Goal: Check status: Check status

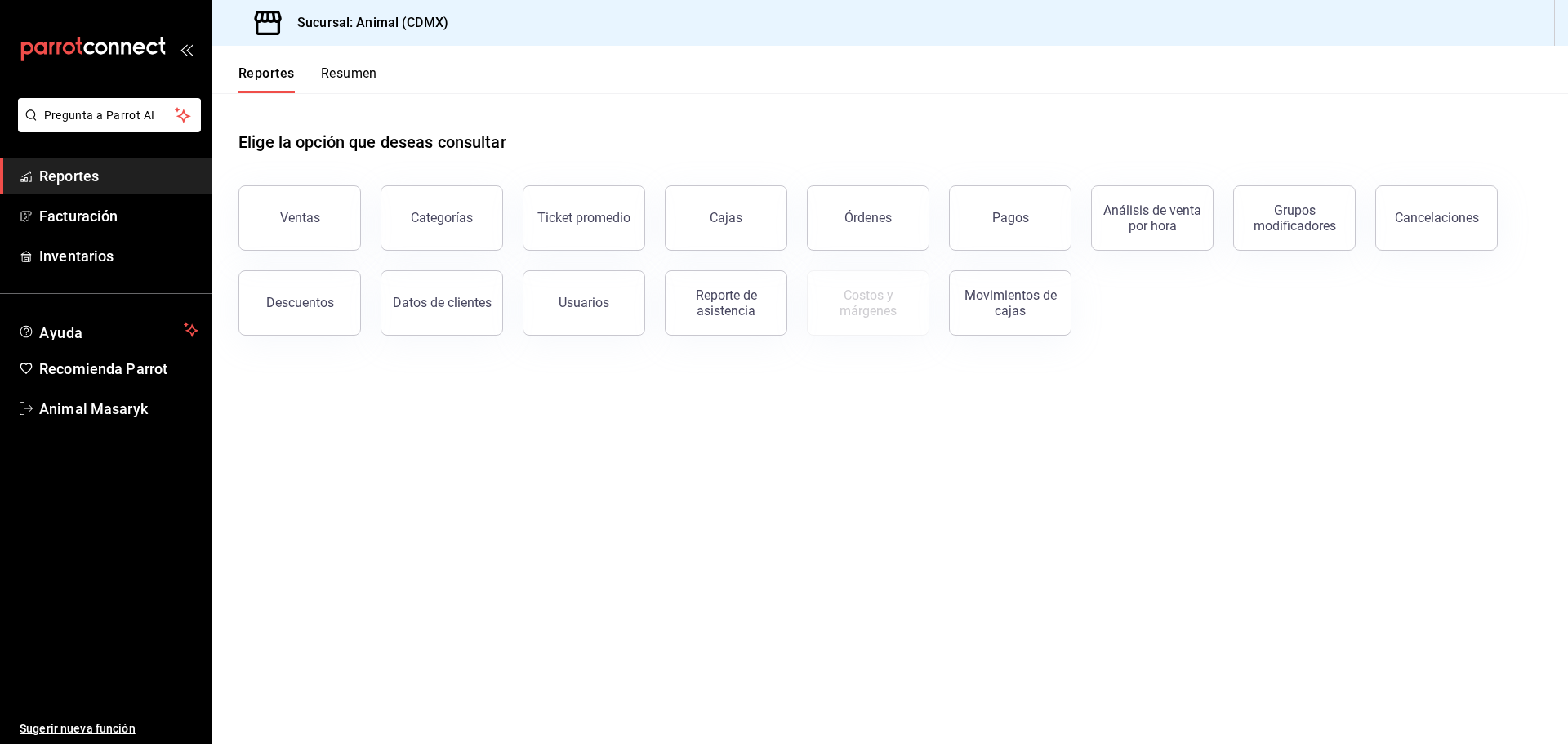
click at [997, 224] on div "Pagos" at bounding box center [1011, 218] width 37 height 16
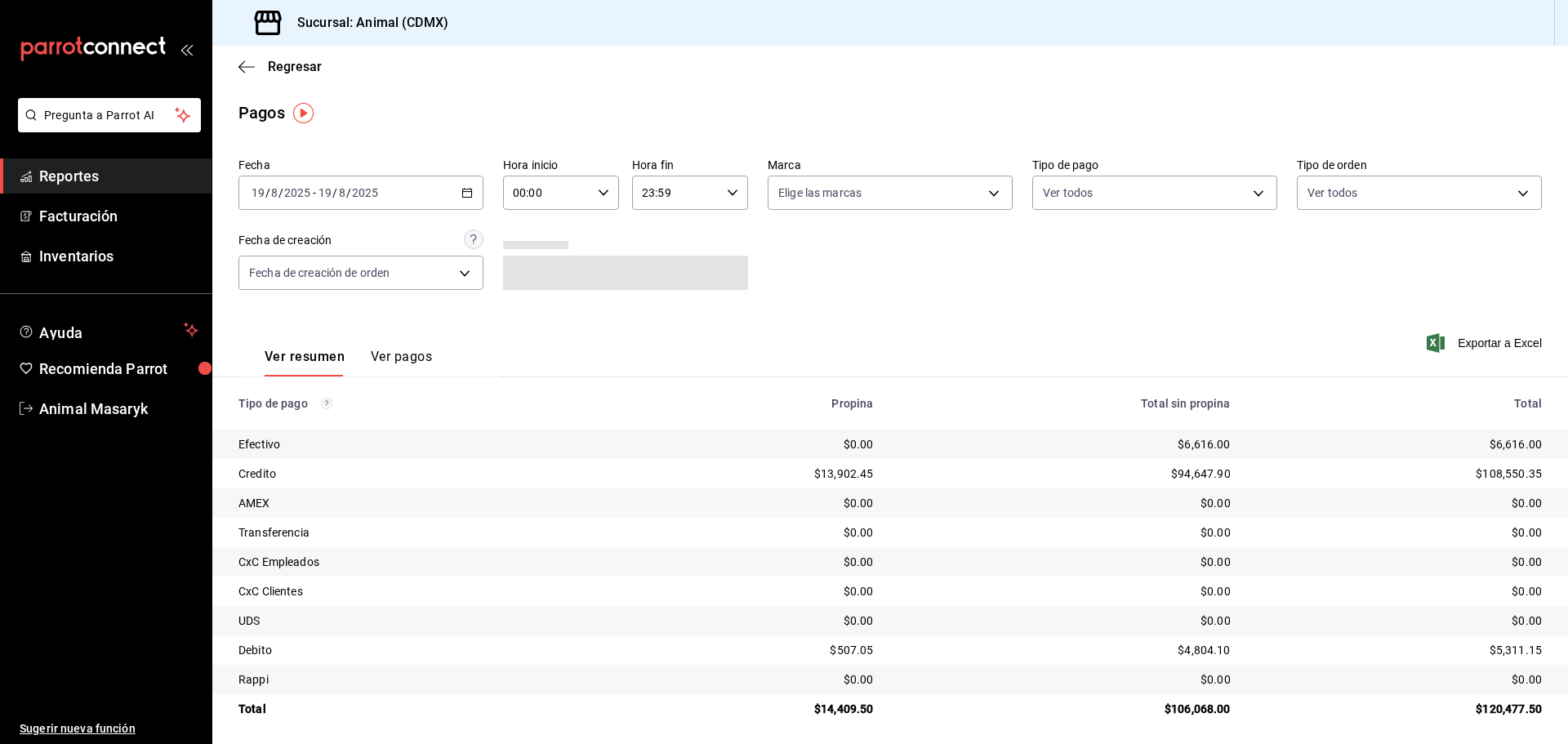
click at [586, 198] on input "00:00" at bounding box center [546, 192] width 88 height 33
click at [528, 305] on span "04" at bounding box center [530, 310] width 32 height 13
type input "04:00"
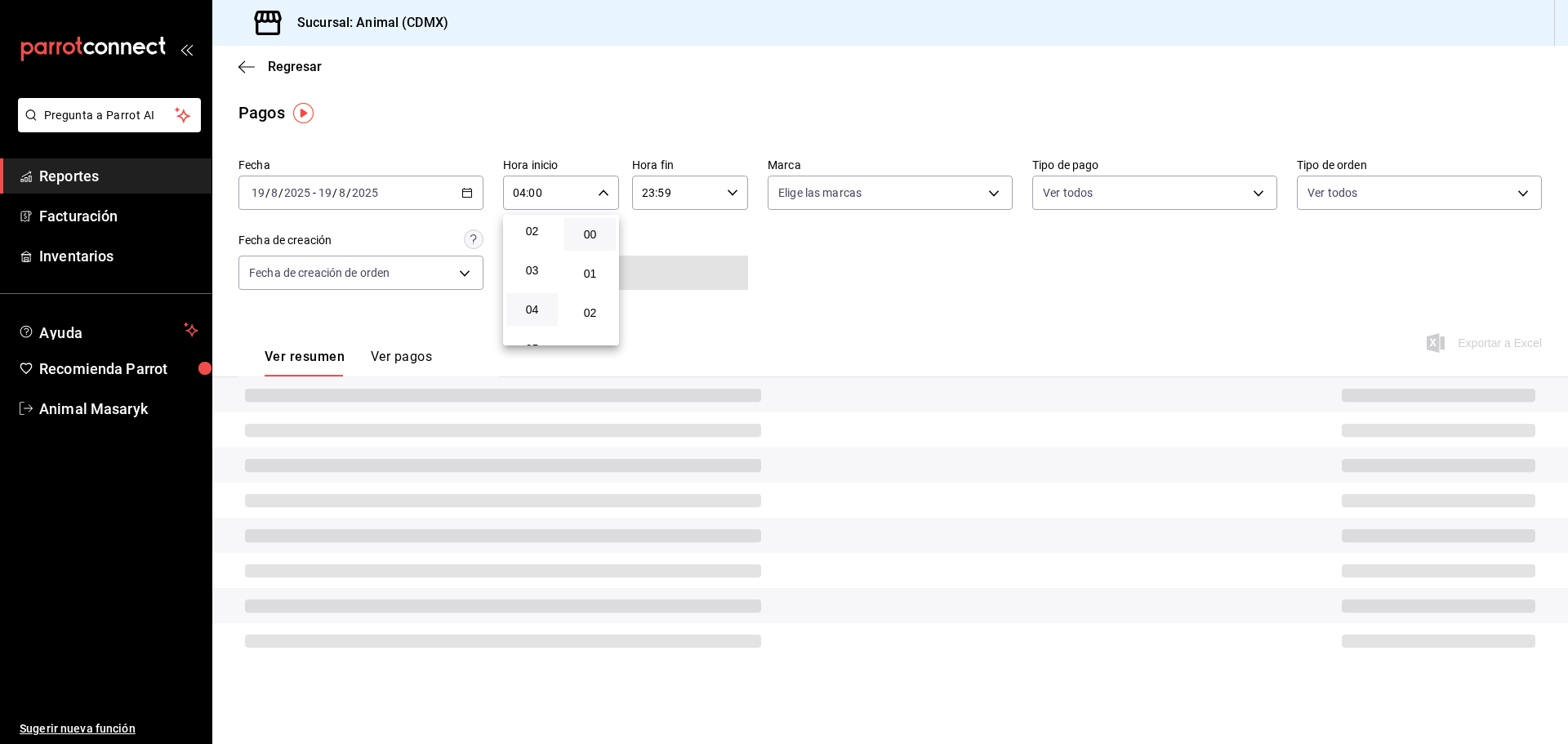
drag, startPoint x: 788, startPoint y: 201, endPoint x: 822, endPoint y: 199, distance: 34.1
click at [796, 201] on div at bounding box center [784, 372] width 1568 height 744
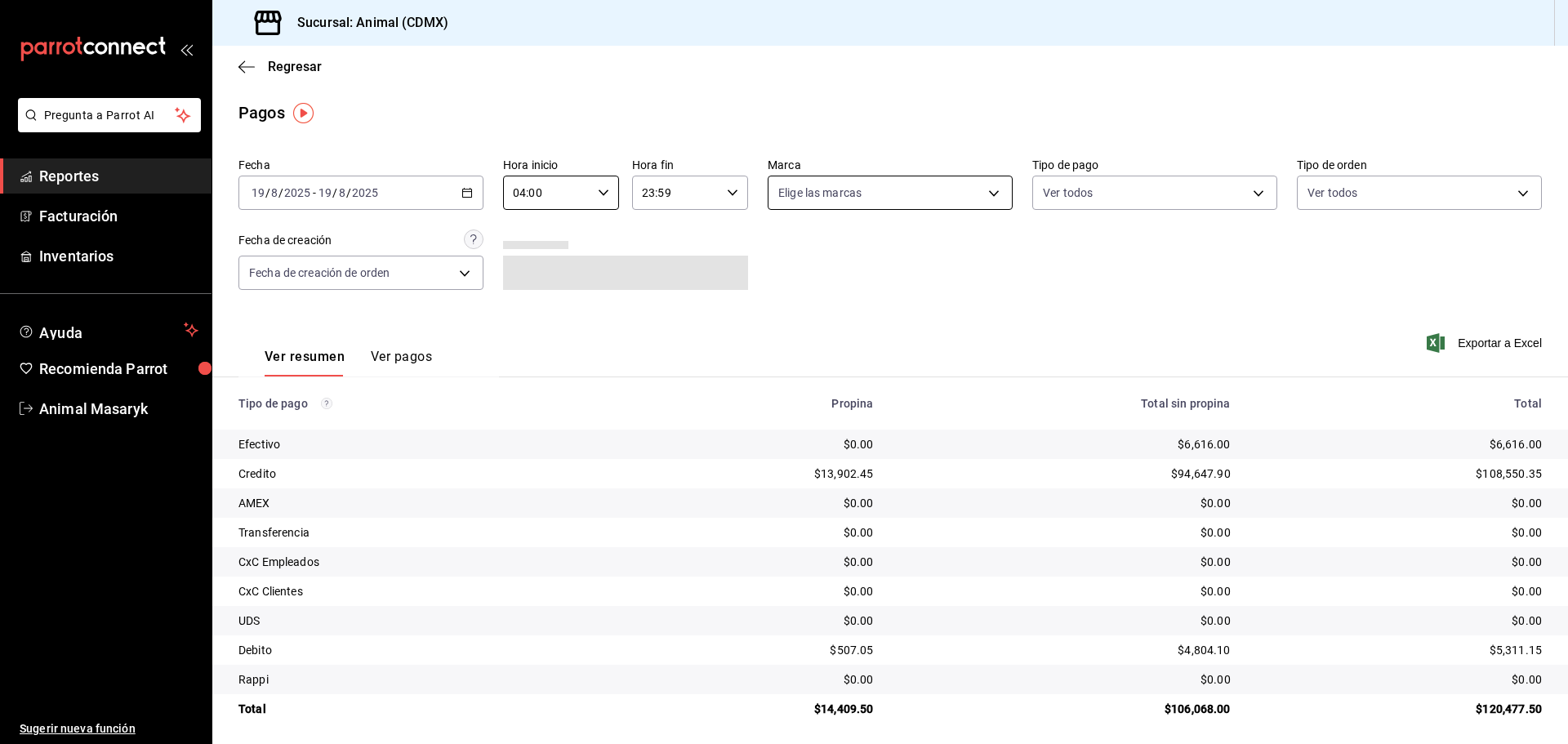
click at [966, 189] on body "Pregunta a Parrot AI Reportes Facturación Inventarios Ayuda Recomienda Parrot A…" at bounding box center [784, 372] width 1568 height 744
drag, startPoint x: 913, startPoint y: 265, endPoint x: 1104, endPoint y: 265, distance: 191.0
click at [914, 265] on li "Ver todas" at bounding box center [884, 254] width 241 height 49
type input "cb0f6aec-1481-4e37-861c-bab9b3a65b14"
checkbox input "true"
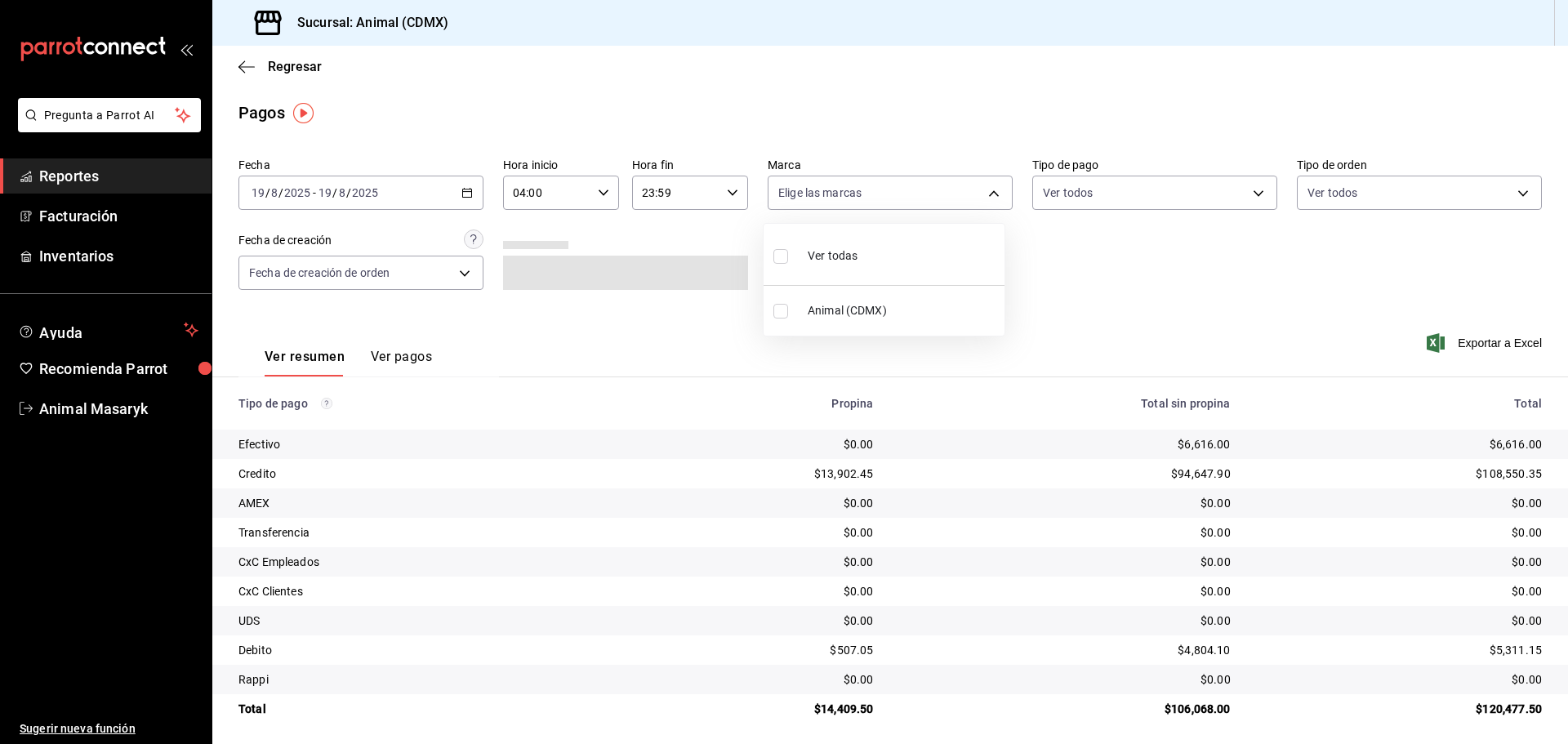
checkbox input "true"
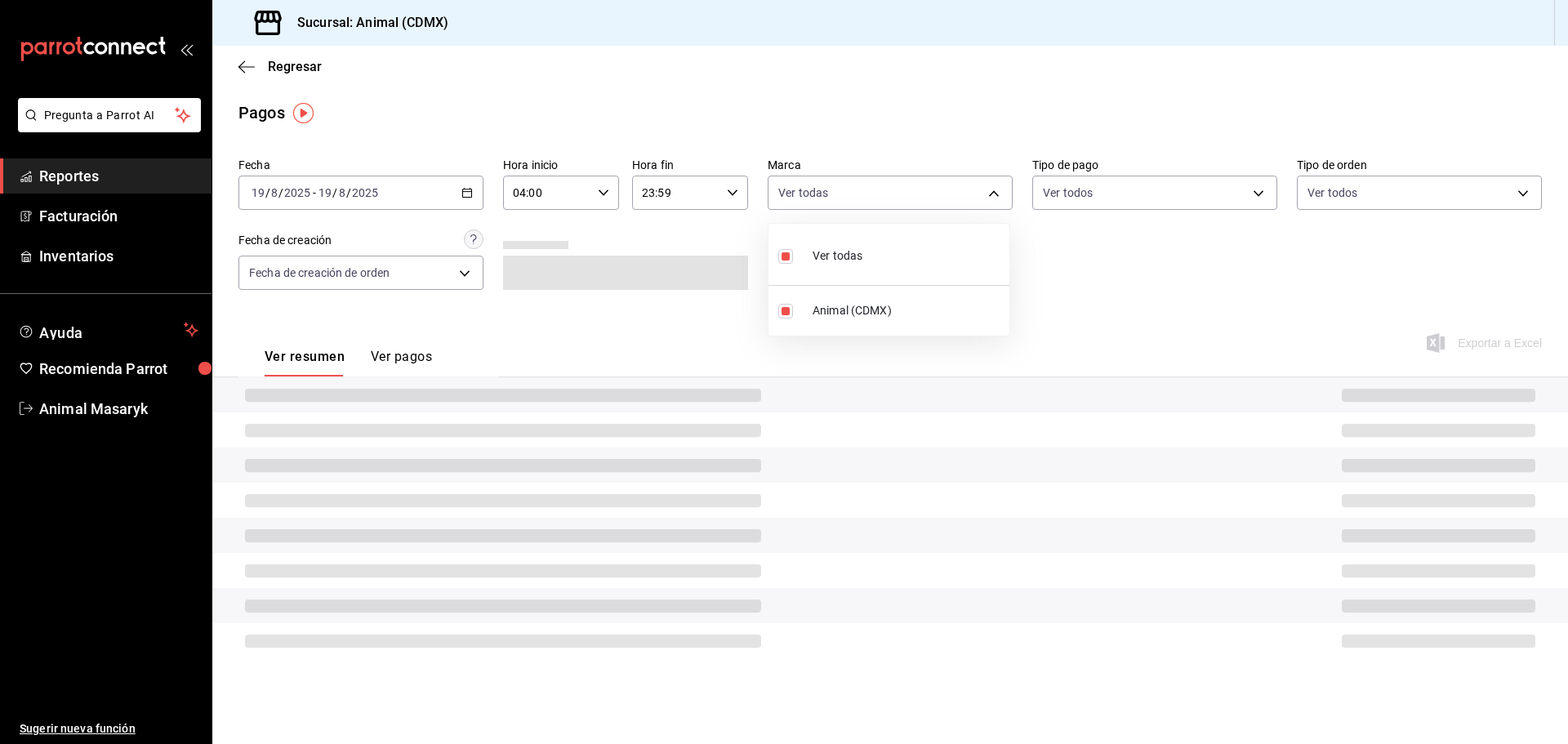
drag, startPoint x: 1155, startPoint y: 264, endPoint x: 1206, endPoint y: 207, distance: 76.5
click at [1156, 263] on div at bounding box center [784, 372] width 1568 height 744
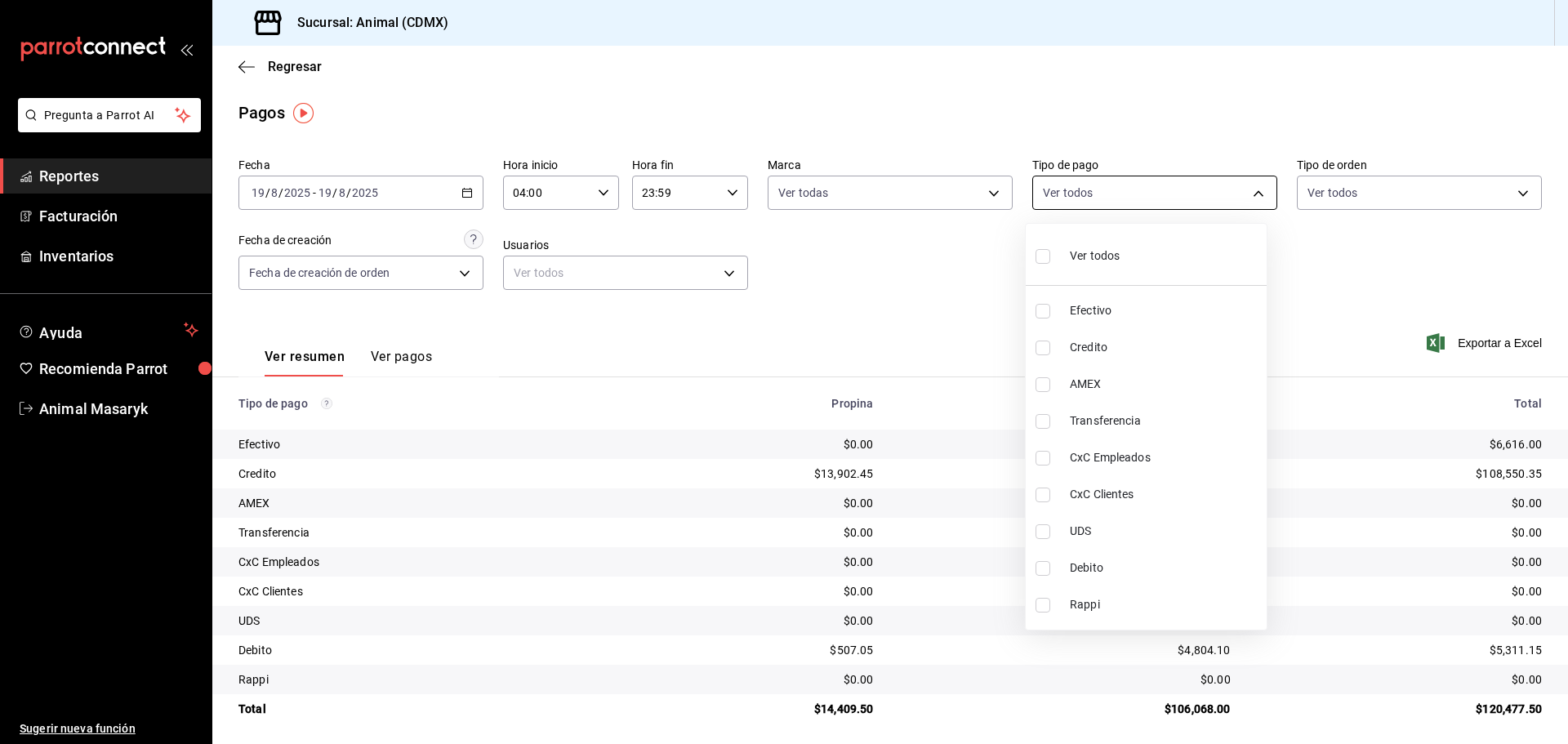
click at [1196, 195] on body "Pregunta a Parrot AI Reportes Facturación Inventarios Ayuda Recomienda Parrot A…" at bounding box center [784, 372] width 1568 height 744
click at [1067, 252] on div "Ver todos" at bounding box center [1078, 254] width 85 height 35
type input "42f515b5-d78a-4538-9fd6-dd91ca8c9d0d,09d93f3d-83f8-4294-bef9-640bdbafd8e4,c0bfe…"
checkbox input "true"
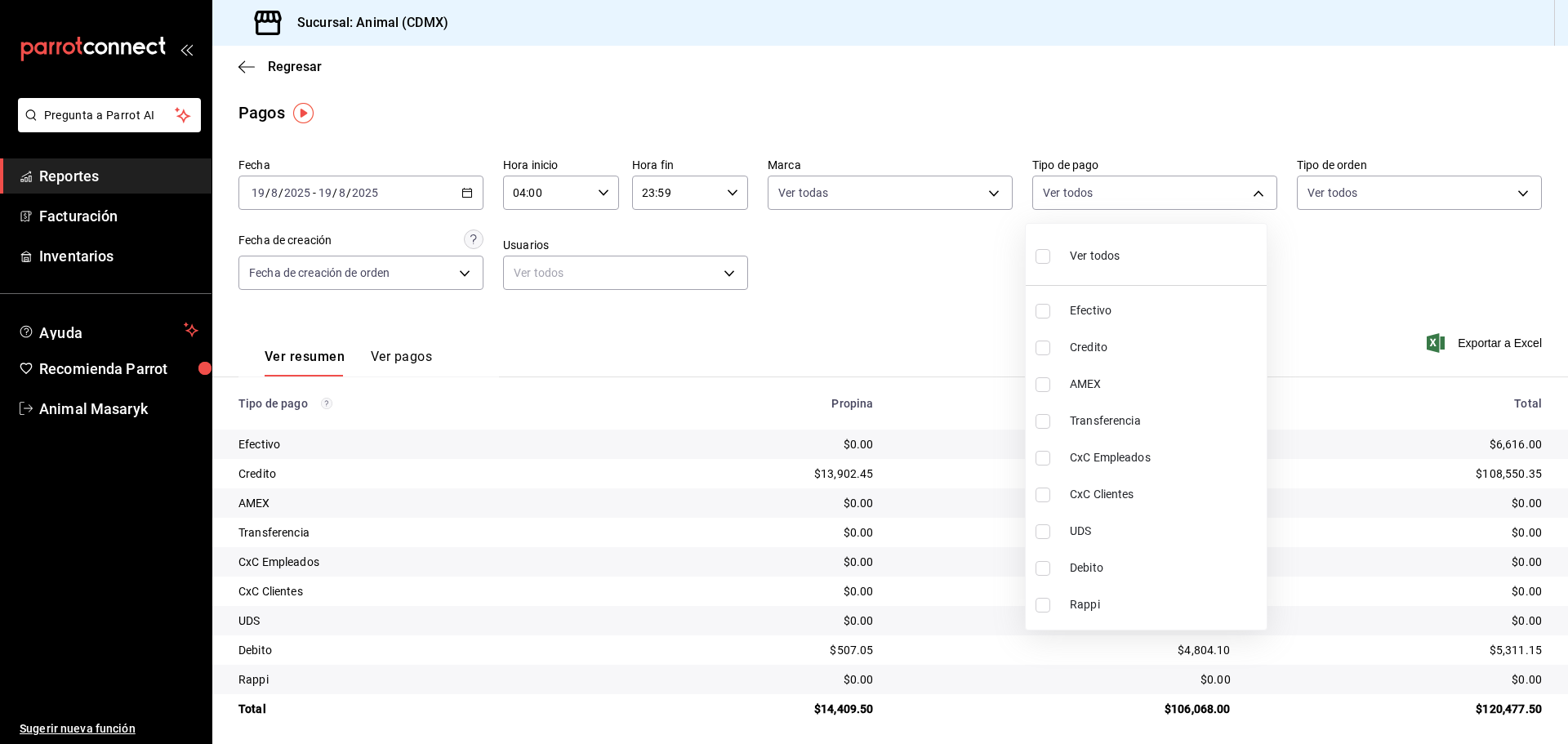
checkbox input "true"
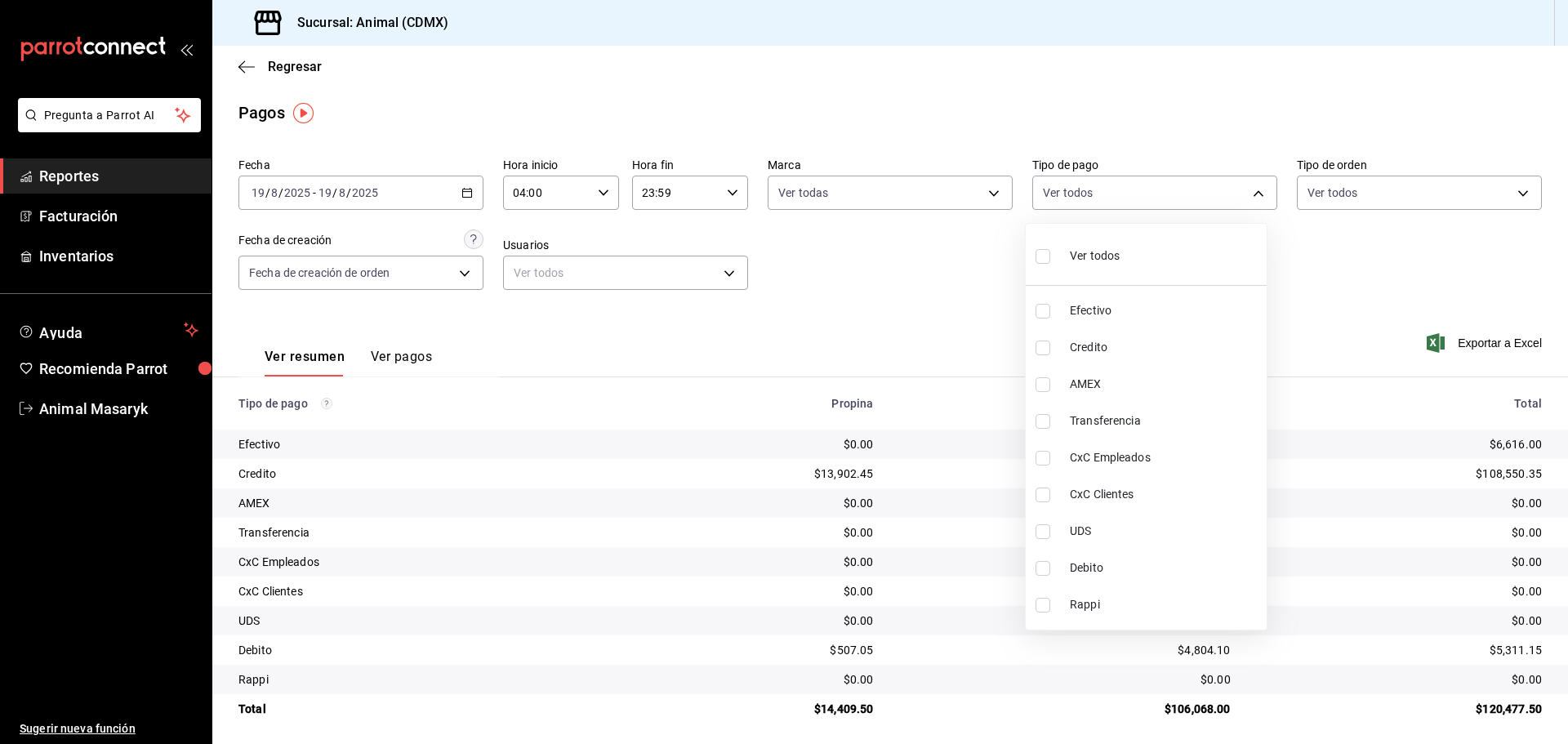
checkbox input "true"
click at [1375, 221] on div at bounding box center [784, 372] width 1568 height 744
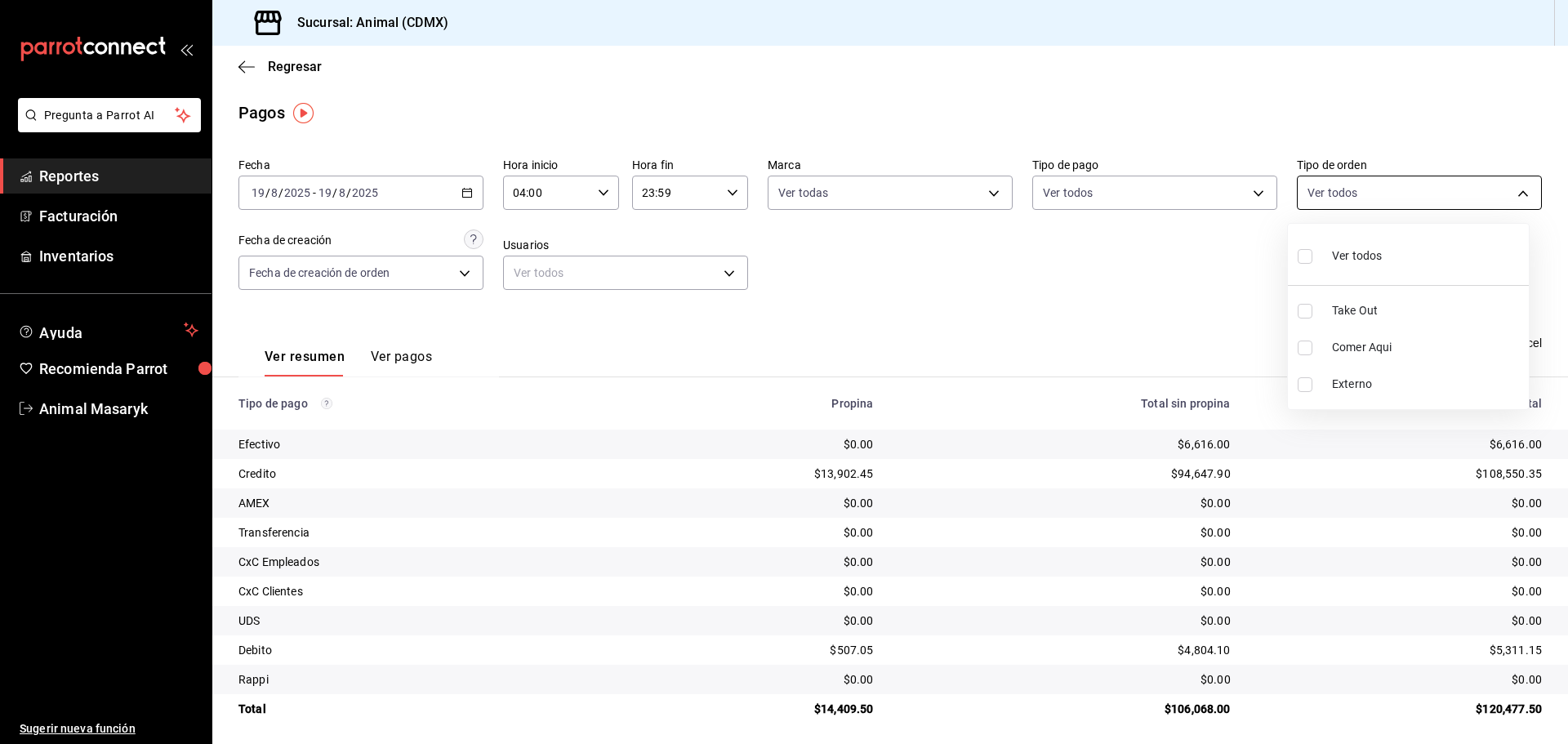
click at [1388, 192] on body "Pregunta a Parrot AI Reportes Facturación Inventarios Ayuda Recomienda Parrot A…" at bounding box center [784, 372] width 1568 height 744
click at [1331, 260] on div "Ver todos" at bounding box center [1340, 254] width 85 height 35
type input "ad44a823-99d3-4372-a913-4cf57f2a9ac0,b8ee5ff1-85c8-4a81-aa51-555e6c8ba0c6,EXTER…"
checkbox input "true"
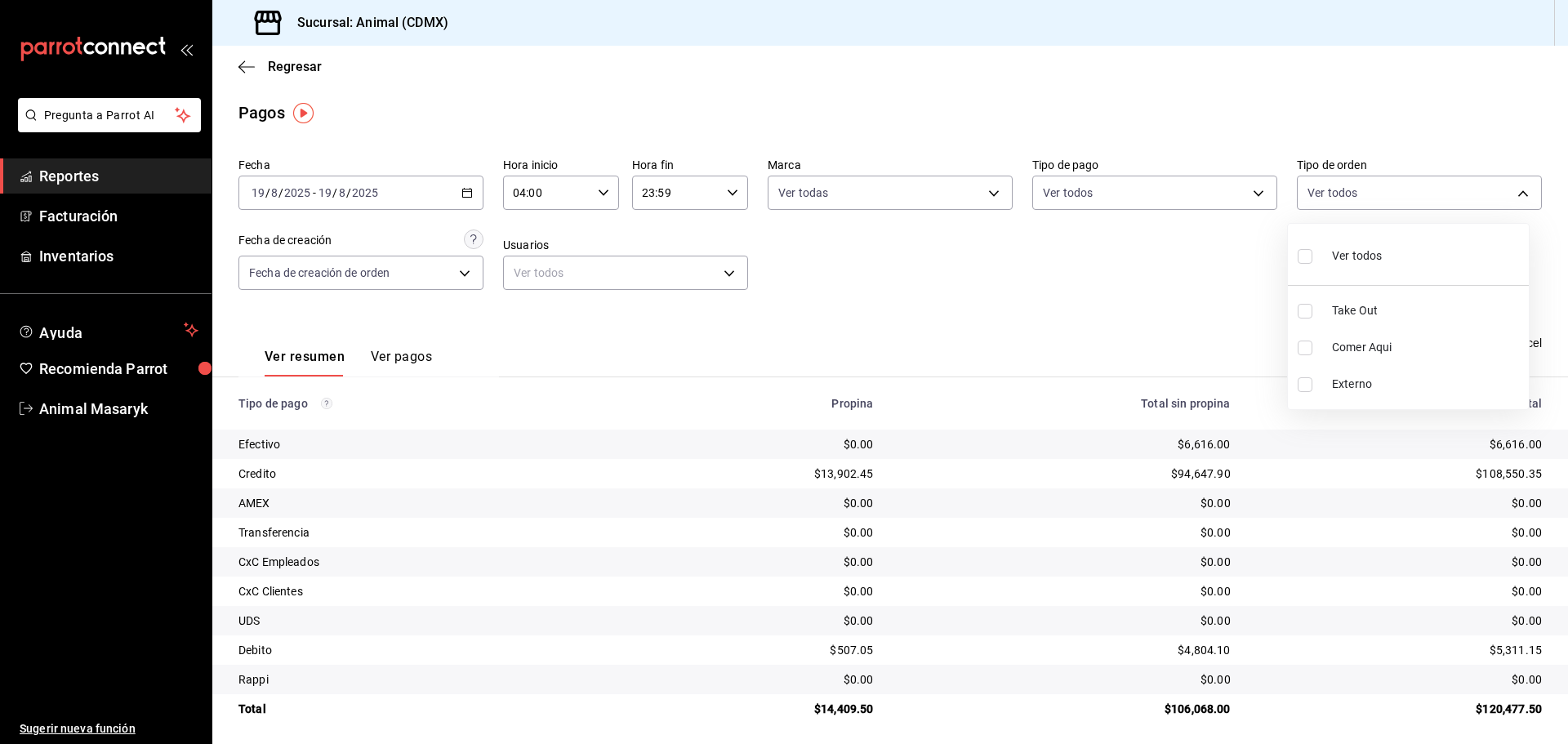
checkbox input "true"
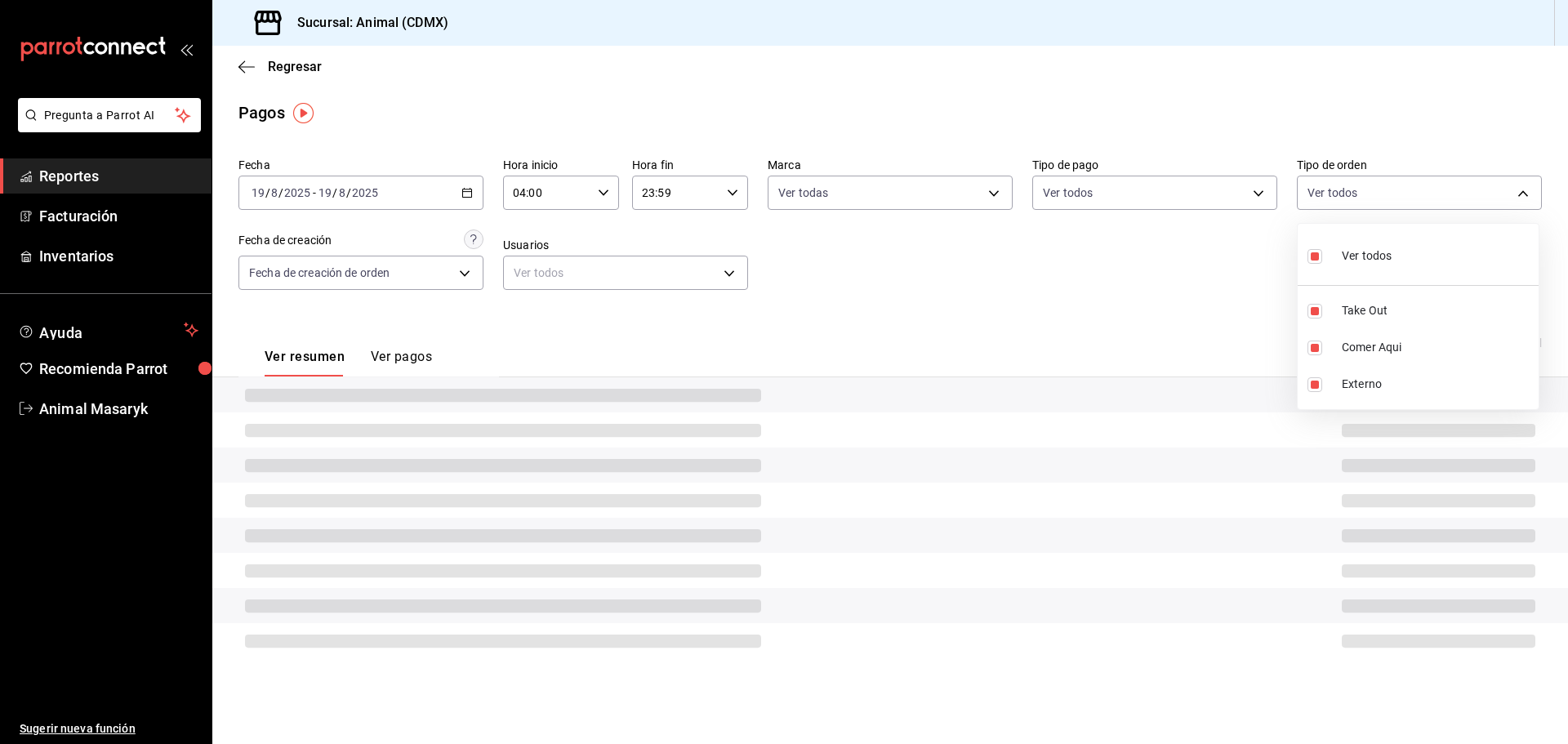
click at [1091, 271] on div at bounding box center [784, 372] width 1568 height 744
